Goal: Task Accomplishment & Management: Manage account settings

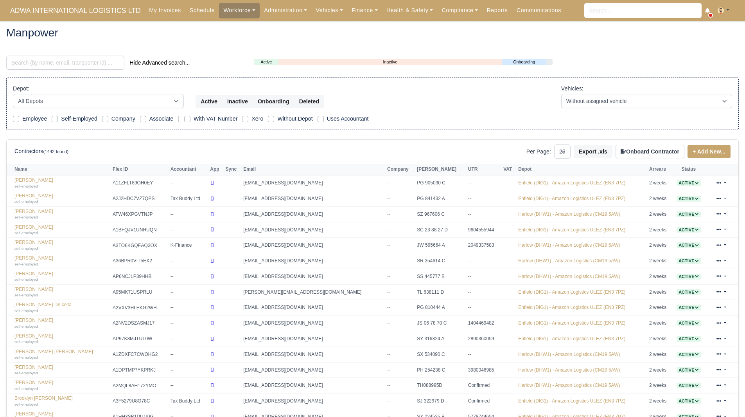
select select "25"
click at [65, 71] on div "Hide Advanced search..." at bounding box center [124, 64] width 248 height 16
click at [65, 67] on input "search" at bounding box center [65, 63] width 118 height 14
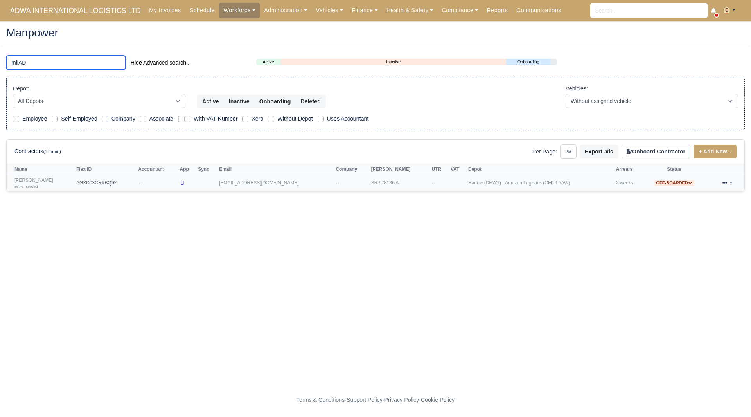
type input "milAD"
click at [47, 183] on link "Milad Alavinasab self-employed" at bounding box center [43, 182] width 58 height 11
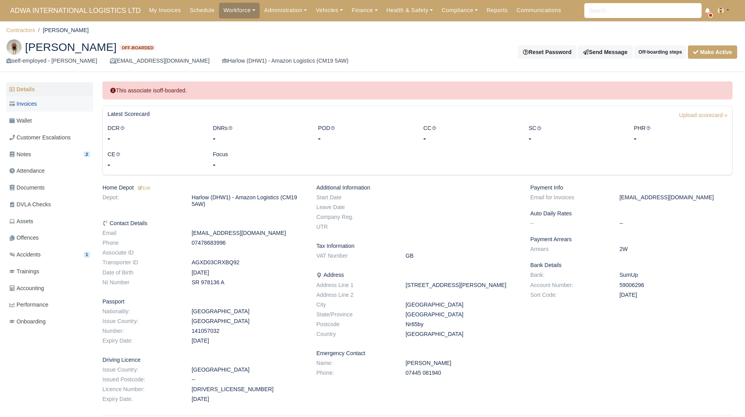
click at [45, 110] on link "Invoices" at bounding box center [49, 103] width 87 height 15
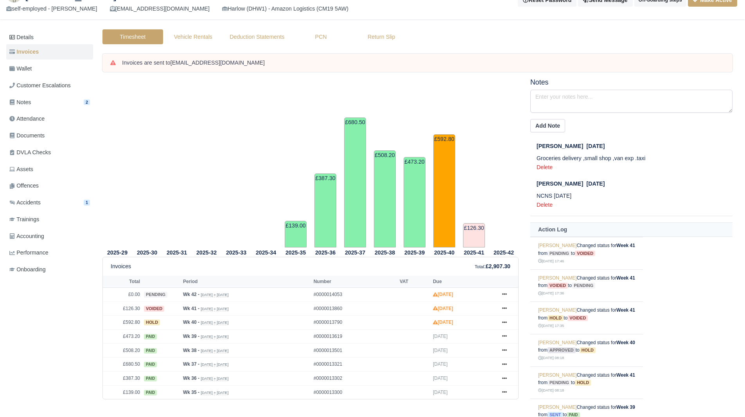
scroll to position [103, 0]
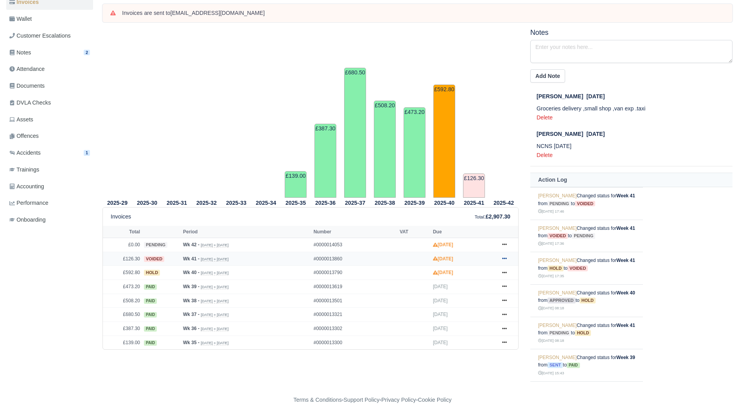
click at [509, 256] on link at bounding box center [505, 259] width 12 height 10
click at [478, 275] on link "Show Invoice" at bounding box center [476, 273] width 70 height 16
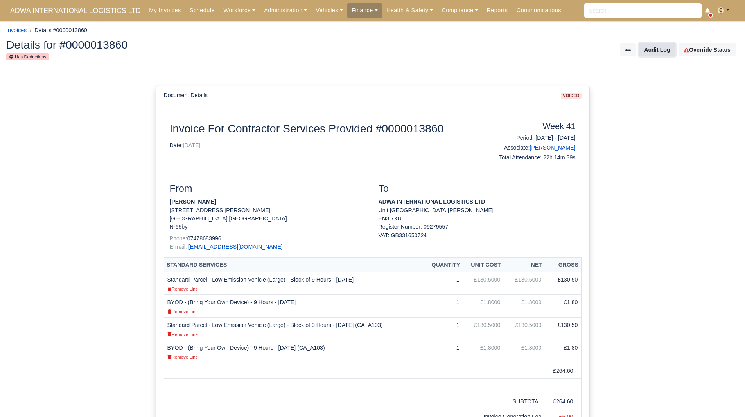
click at [671, 48] on button "Audit Log" at bounding box center [657, 49] width 36 height 13
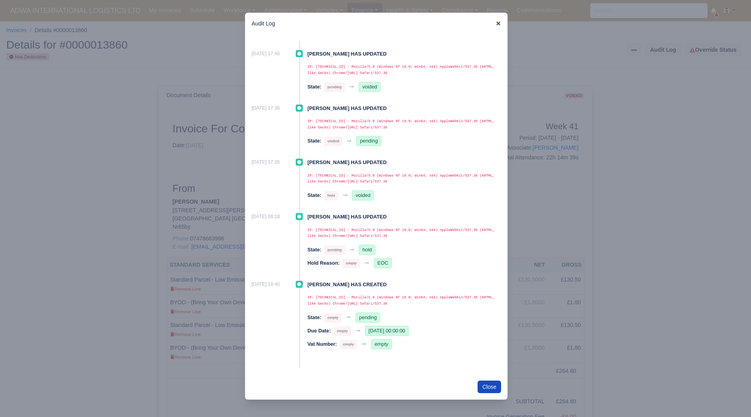
click at [499, 23] on icon at bounding box center [499, 24] width 4 height 4
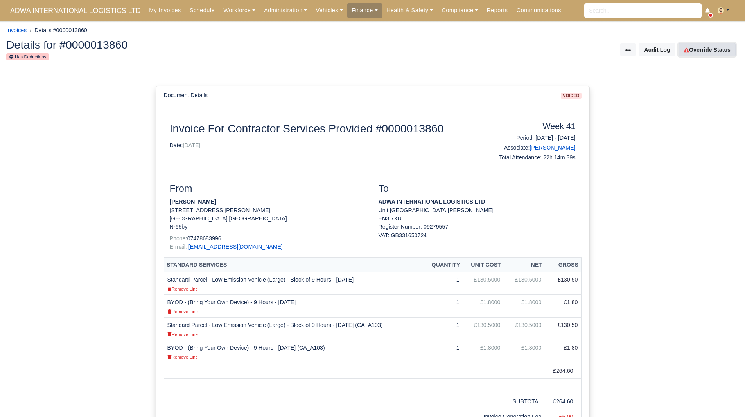
click at [705, 47] on link "Override Status" at bounding box center [707, 49] width 57 height 13
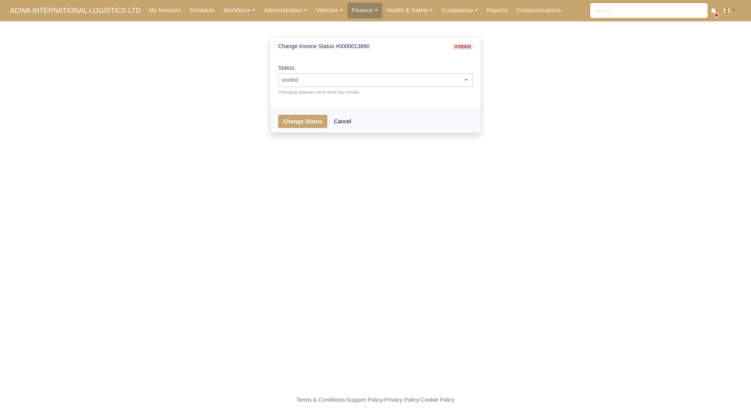
click at [360, 76] on span "voided" at bounding box center [376, 80] width 194 height 10
click at [440, 67] on div "Status: pending approved hold sent paid voided deducted disputed transferred pa…" at bounding box center [375, 79] width 195 height 32
click at [438, 76] on span "paid" at bounding box center [376, 80] width 194 height 10
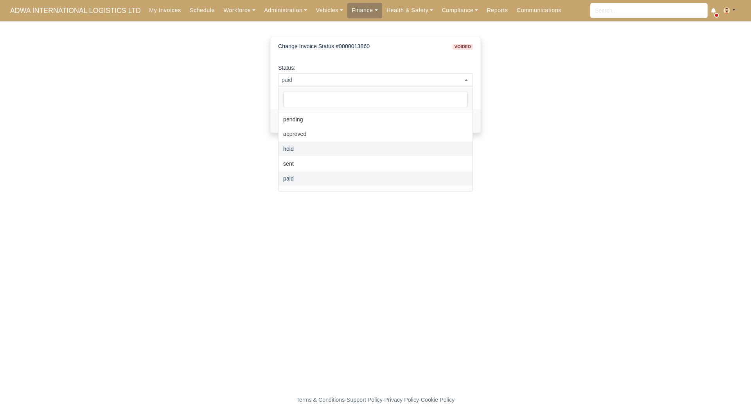
select select "hold"
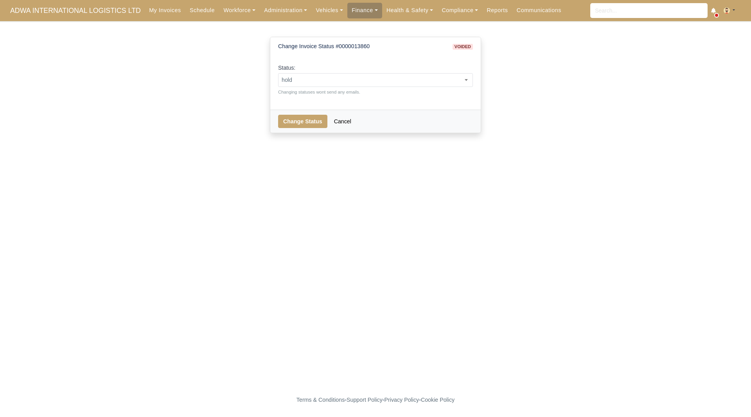
click at [290, 136] on div "Change Invoice Status #0000013860 voided Status: pending approved hold sent pai…" at bounding box center [375, 91] width 223 height 121
click at [290, 125] on button "Change Status" at bounding box center [302, 121] width 49 height 13
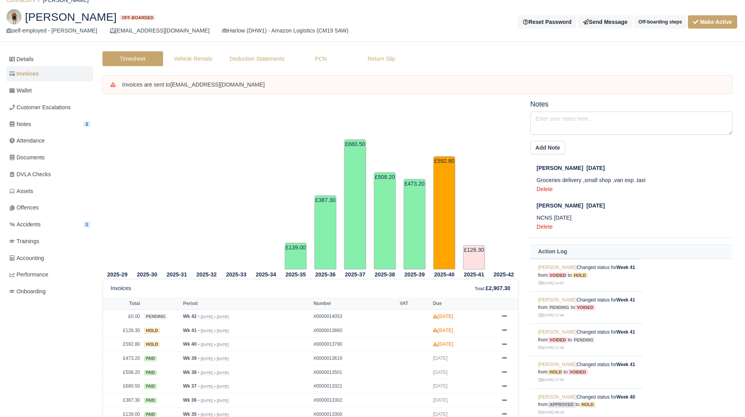
scroll to position [25, 0]
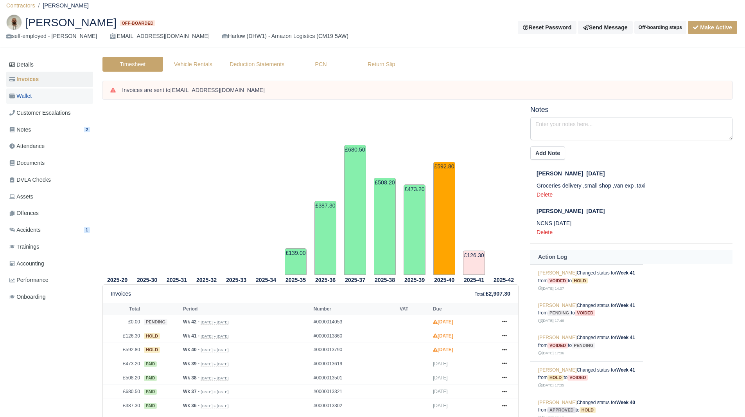
click at [47, 98] on link "Wallet" at bounding box center [49, 95] width 87 height 15
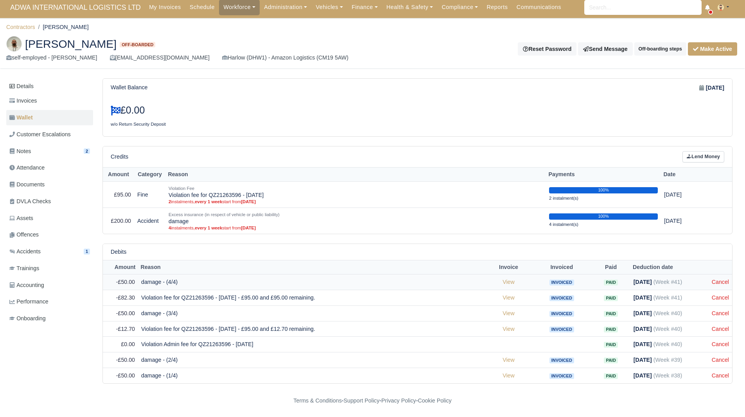
scroll to position [4, 0]
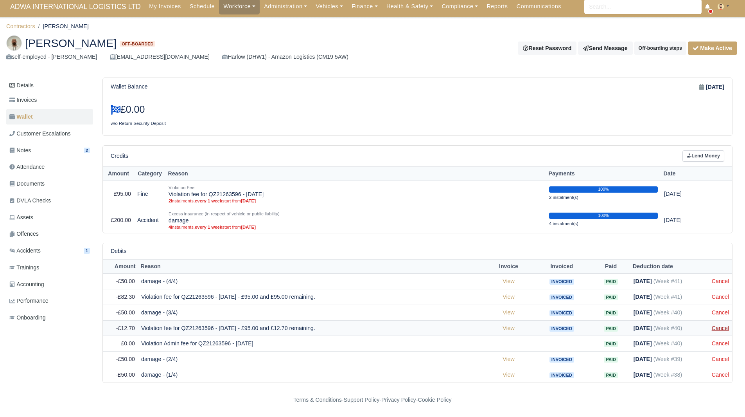
click at [728, 326] on link "Cancel" at bounding box center [720, 328] width 17 height 6
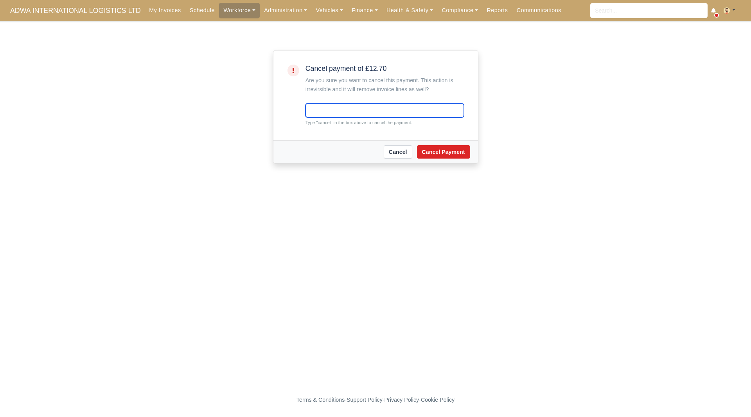
click at [340, 105] on input "text" at bounding box center [385, 110] width 158 height 14
type input "cancel"
drag, startPoint x: 442, startPoint y: 151, endPoint x: 447, endPoint y: 159, distance: 9.6
click at [443, 152] on button "Cancel Payment" at bounding box center [443, 151] width 53 height 13
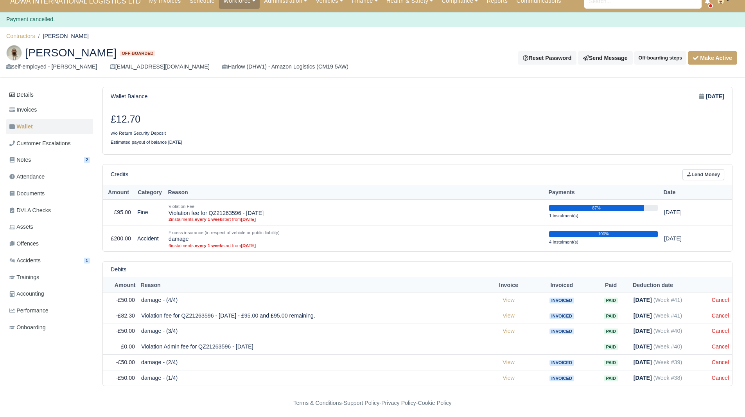
scroll to position [12, 0]
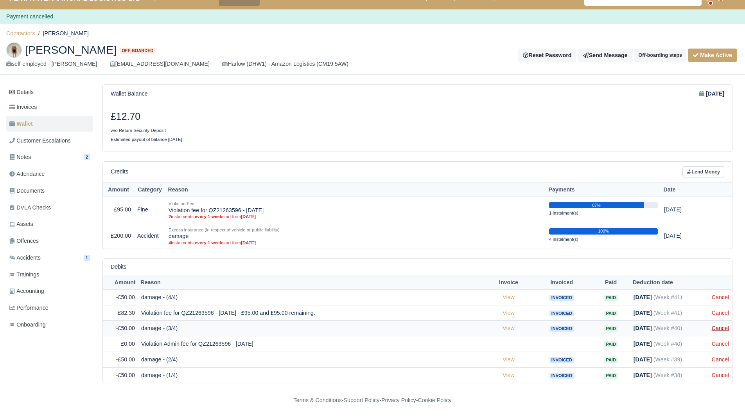
click at [721, 328] on link "Cancel" at bounding box center [720, 328] width 17 height 6
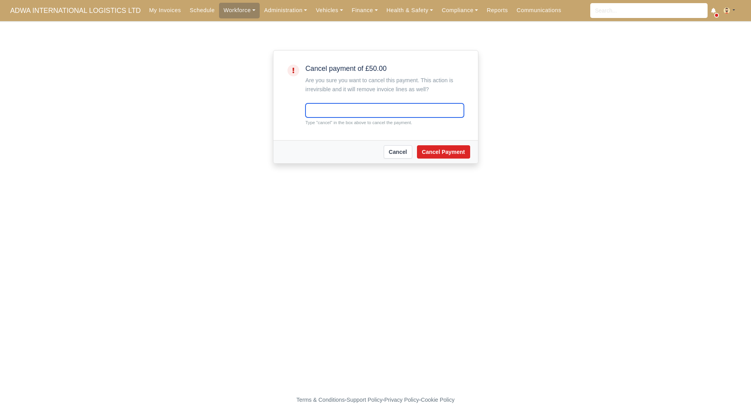
click at [335, 111] on input "text" at bounding box center [385, 110] width 158 height 14
type input "cancel"
click at [458, 144] on div "Cancel Cancel Payment" at bounding box center [376, 151] width 205 height 23
click at [460, 151] on button "Cancel Payment" at bounding box center [443, 151] width 53 height 13
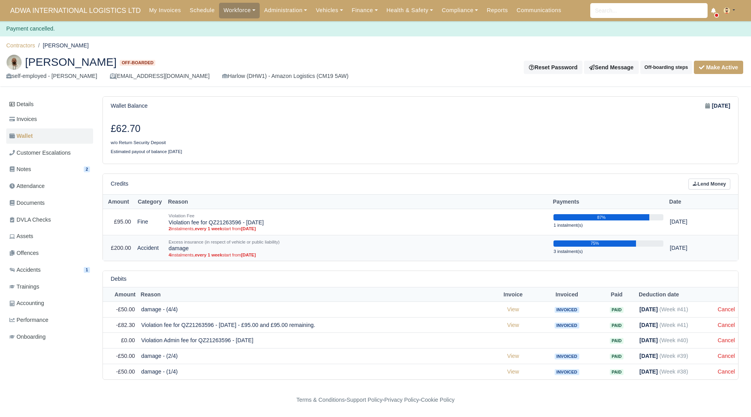
click at [641, 250] on td "75% 3 instalment(s)" at bounding box center [609, 248] width 116 height 26
click at [664, 67] on button "Off-boarding steps" at bounding box center [667, 67] width 52 height 13
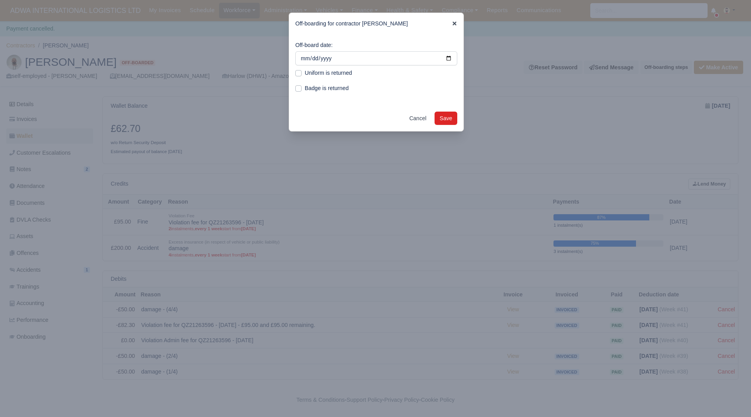
drag, startPoint x: 450, startPoint y: 22, endPoint x: 454, endPoint y: 23, distance: 4.8
click at [450, 22] on div "Off-boarding for contractor Milad Alavinasab" at bounding box center [376, 24] width 175 height 22
click at [723, 69] on div at bounding box center [375, 208] width 751 height 417
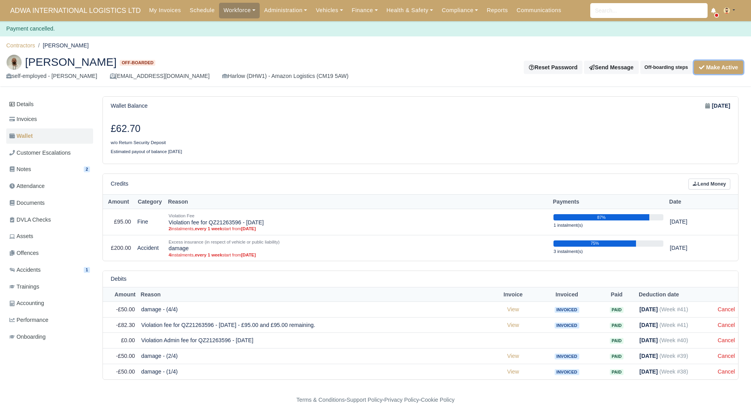
click at [715, 64] on button "Make Active" at bounding box center [718, 67] width 49 height 13
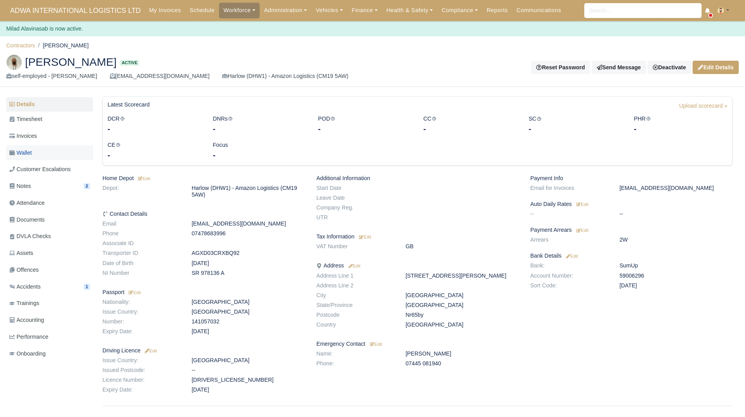
click at [23, 152] on span "Wallet" at bounding box center [20, 152] width 22 height 9
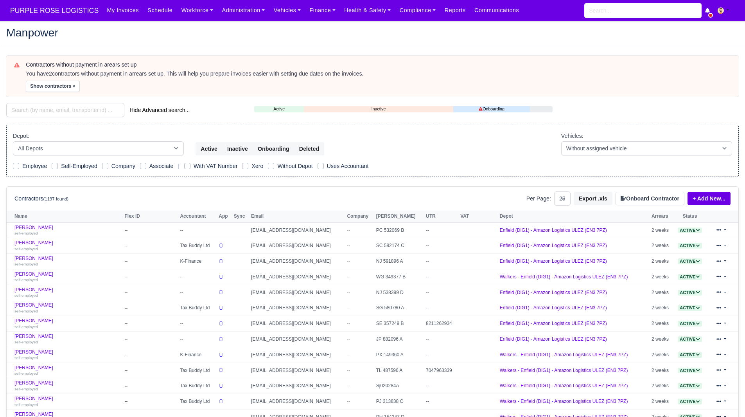
select select "25"
click at [351, 49] on main "Manpower Contractors without payment in arears set up You have 2 contractors wi…" at bounding box center [372, 341] width 745 height 620
click at [309, 12] on link "Finance" at bounding box center [322, 10] width 35 height 15
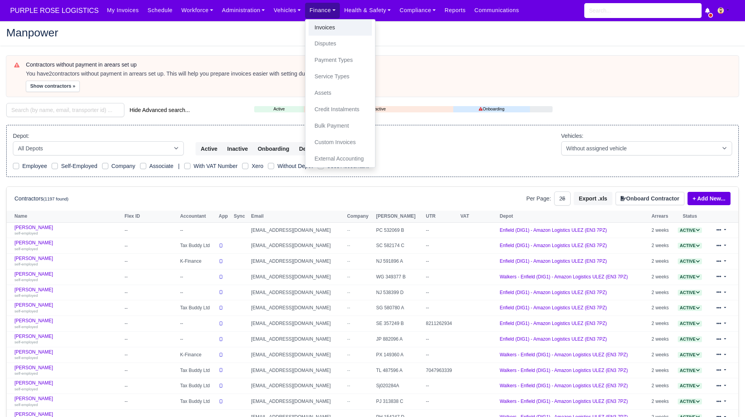
click at [321, 25] on link "Invoices" at bounding box center [340, 28] width 63 height 16
